Goal: Check status

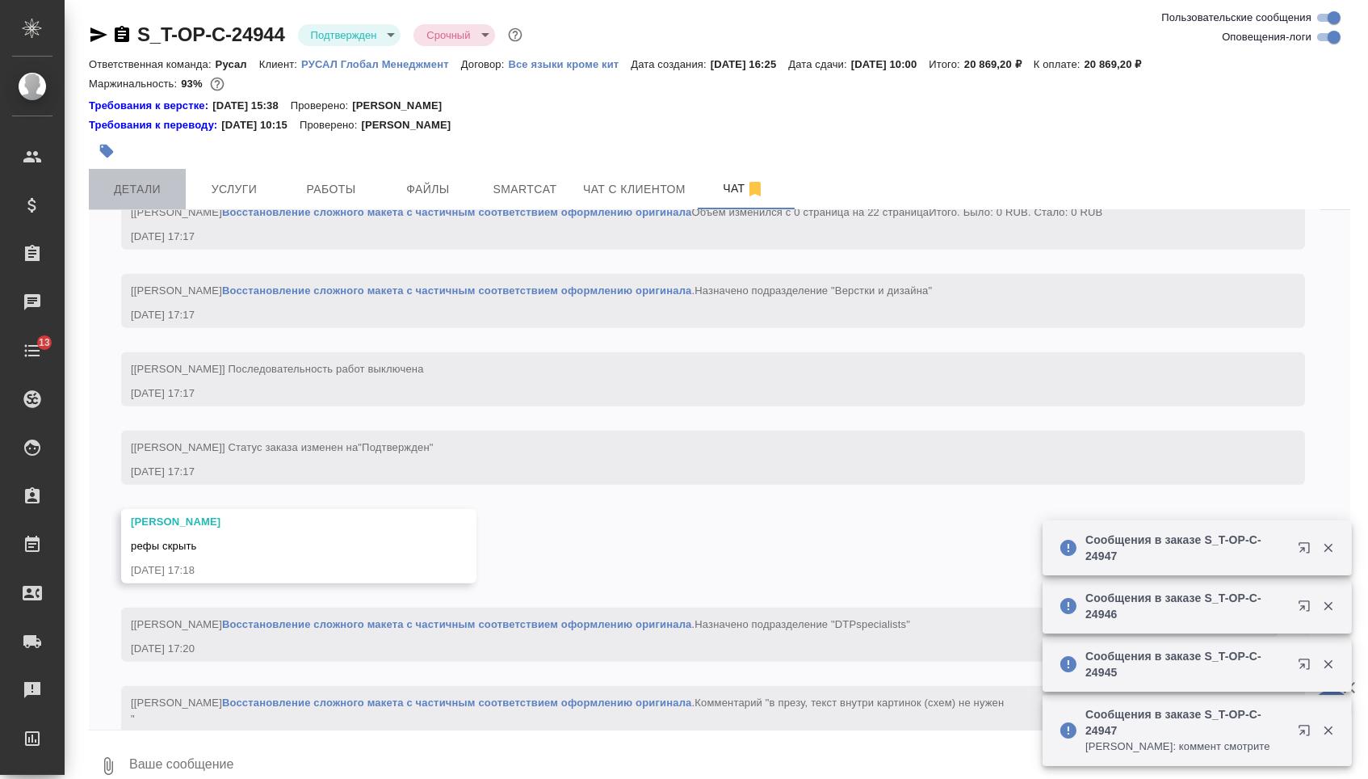
click at [157, 179] on button "Детали" at bounding box center [137, 189] width 97 height 40
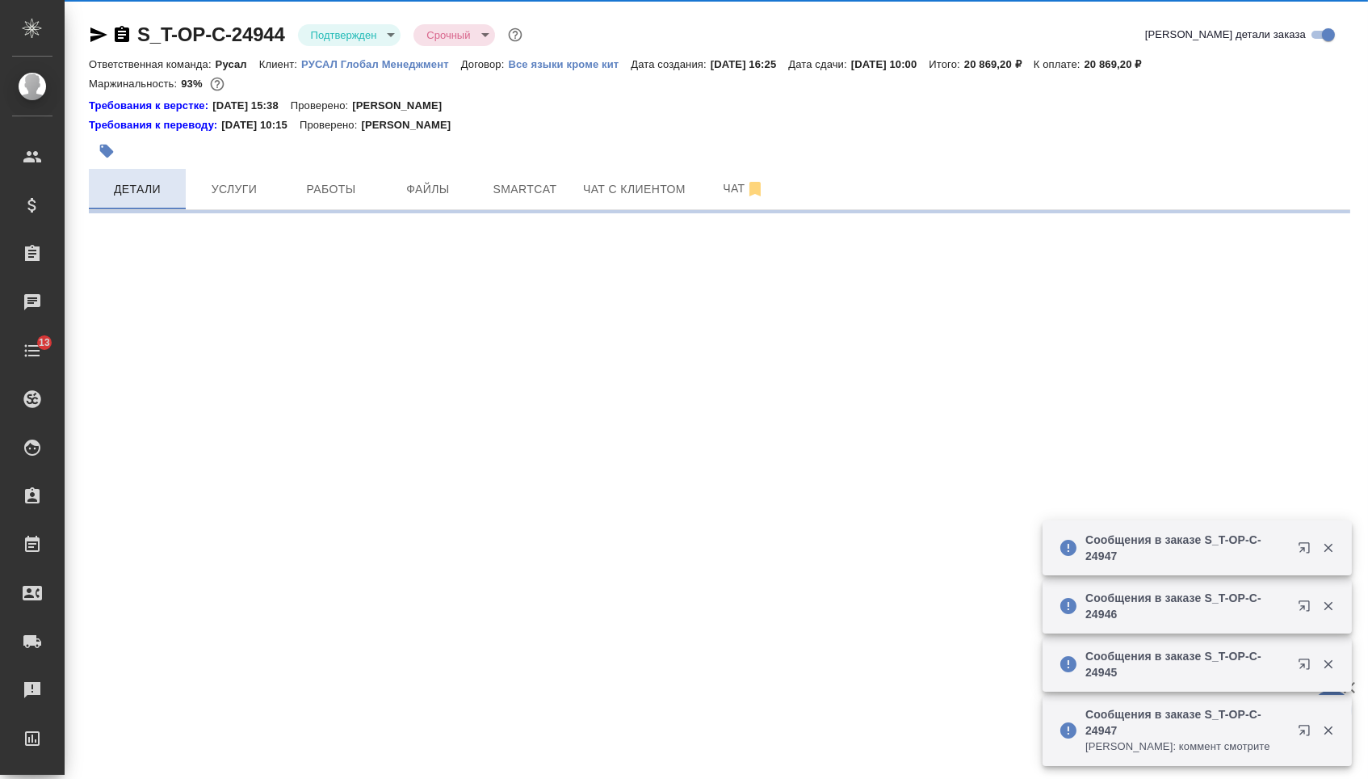
select select "RU"
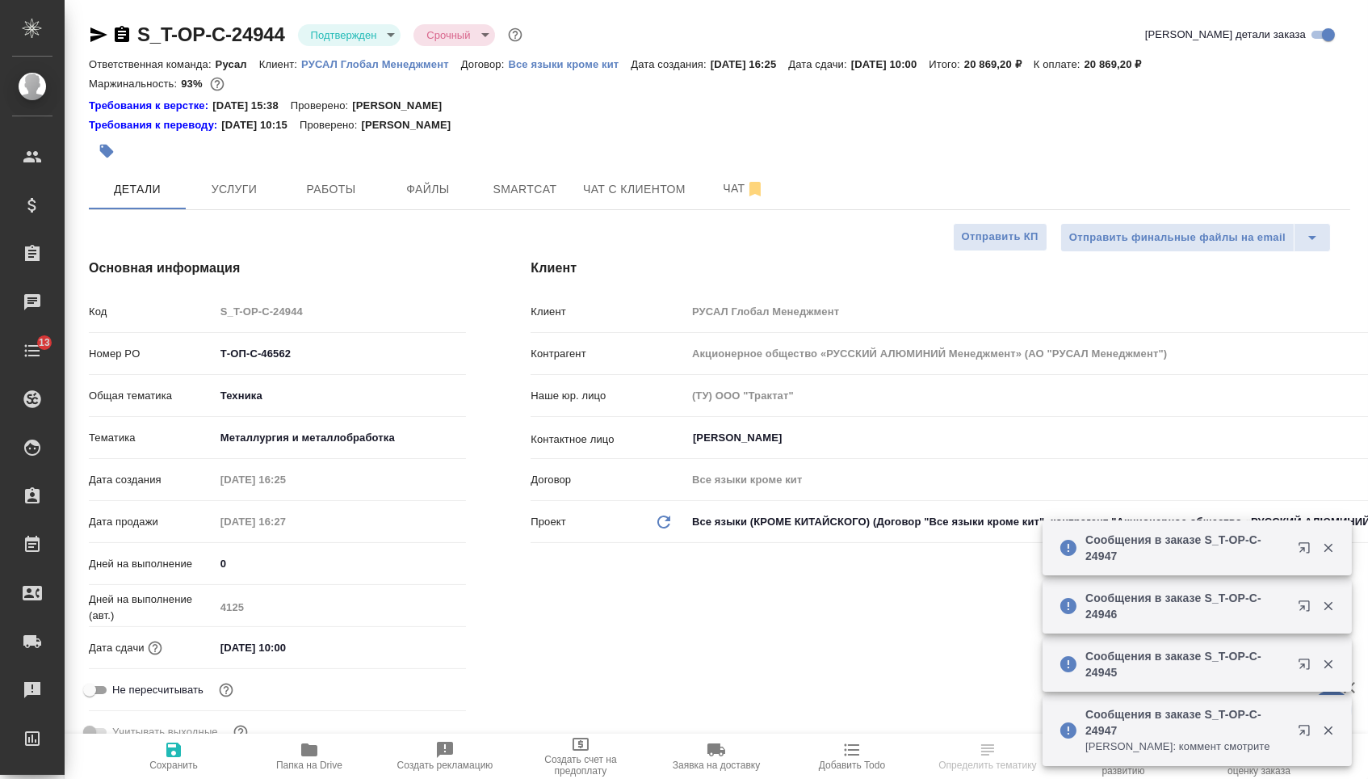
type textarea "x"
drag, startPoint x: 319, startPoint y: 354, endPoint x: 342, endPoint y: 368, distance: 27.6
click at [343, 365] on input "Т-ОП-С-46562" at bounding box center [341, 353] width 250 height 23
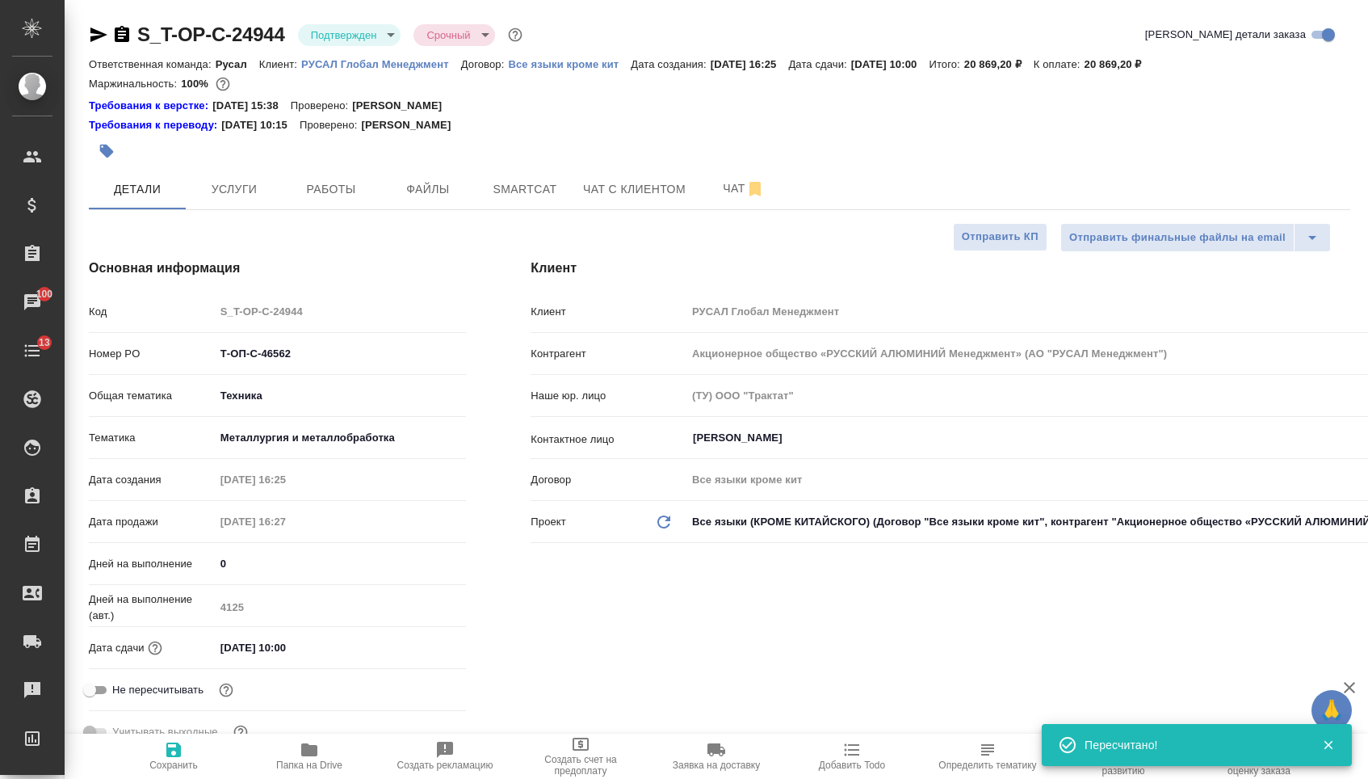
select select "RU"
click at [264, 191] on span "Услуги" at bounding box center [234, 189] width 78 height 20
